Goal: Task Accomplishment & Management: Use online tool/utility

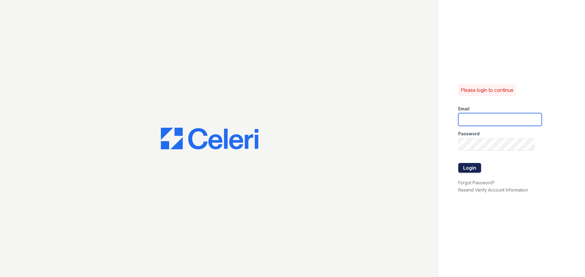
type input "thornbury.am@cafmanagement.com"
click at [464, 168] on button "Login" at bounding box center [469, 168] width 23 height 10
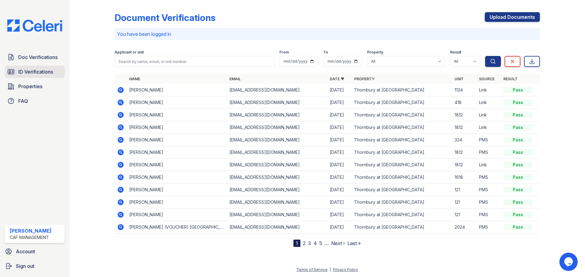
click at [39, 69] on span "ID Verifications" at bounding box center [35, 71] width 35 height 7
